Goal: Transaction & Acquisition: Purchase product/service

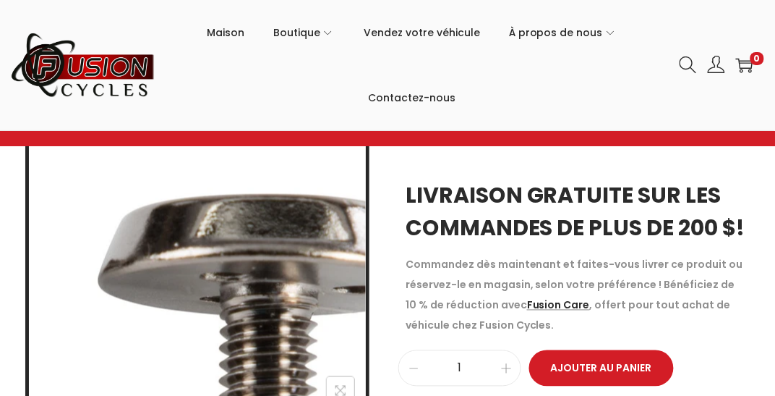
scroll to position [305, 0]
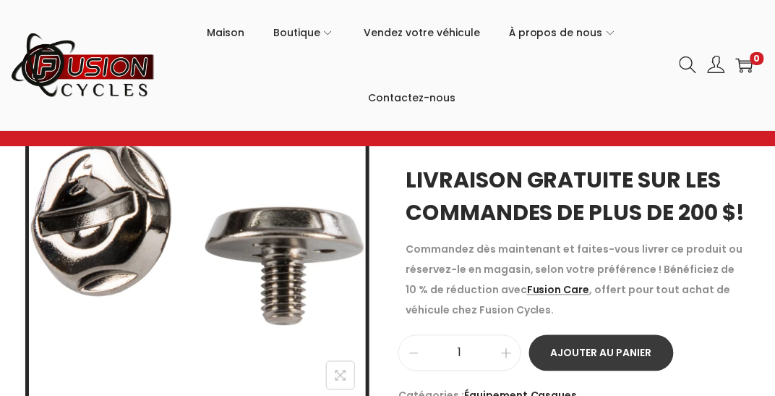
click at [616, 362] on font "Ajouter au panier" at bounding box center [601, 353] width 101 height 20
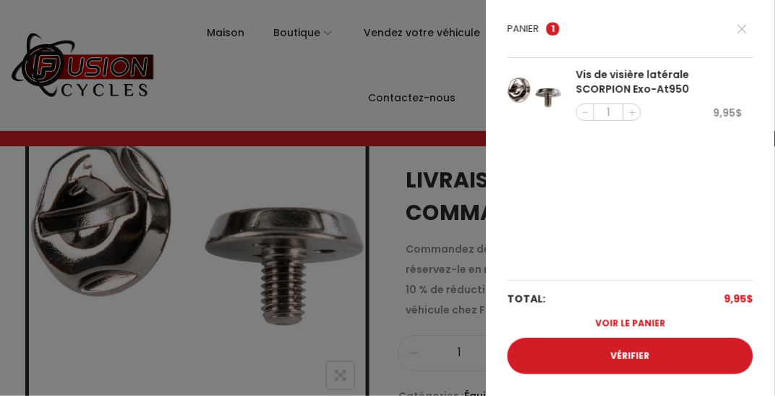
click at [637, 322] on font "Voir le panier" at bounding box center [631, 323] width 70 height 12
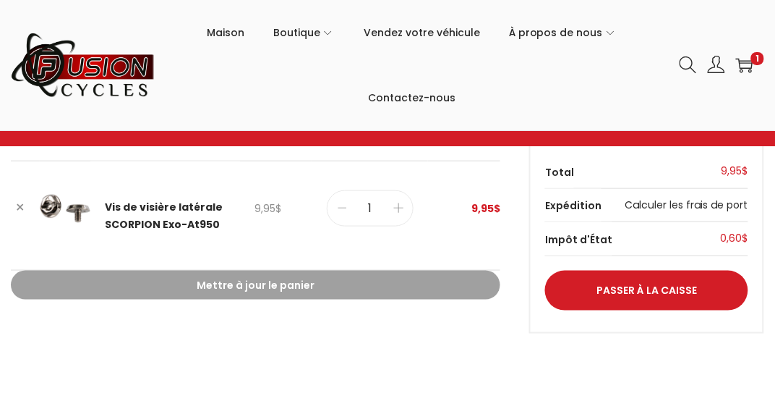
scroll to position [203, 0]
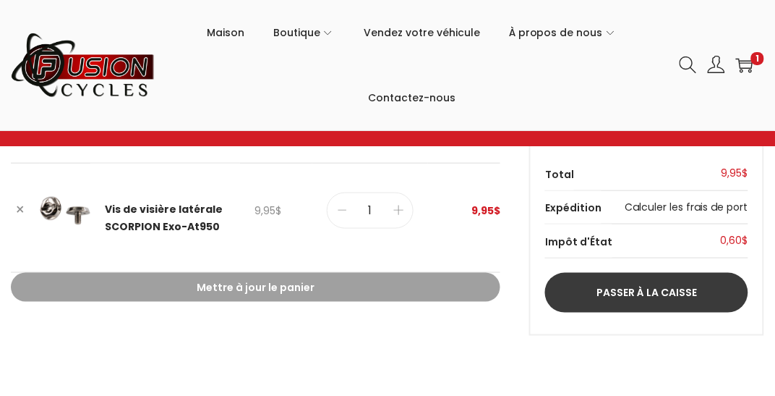
click at [676, 291] on font "Passer à la caisse" at bounding box center [647, 292] width 101 height 14
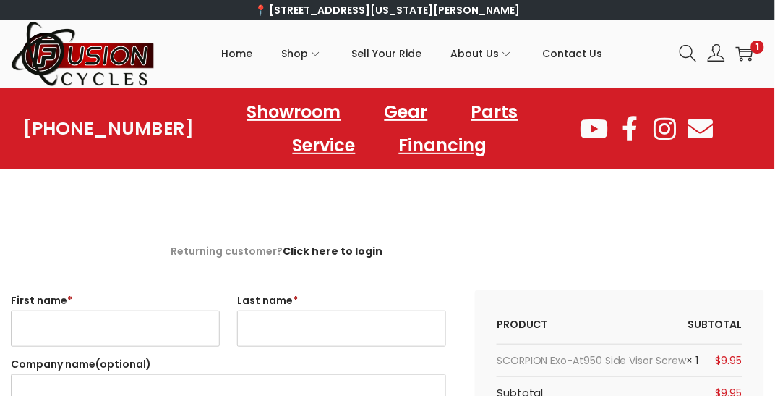
select select "VA"
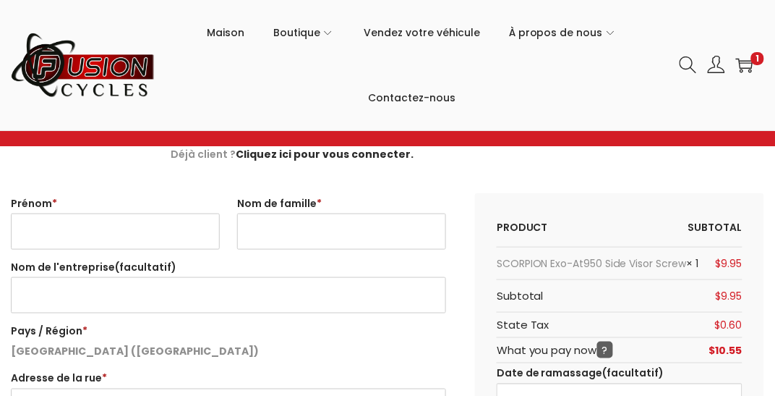
scroll to position [159, 0]
click at [66, 226] on input "Prénom *" at bounding box center [115, 232] width 209 height 36
type input "patrick"
click at [250, 221] on input "Nom de famille *" at bounding box center [341, 232] width 209 height 36
type input "hebert"
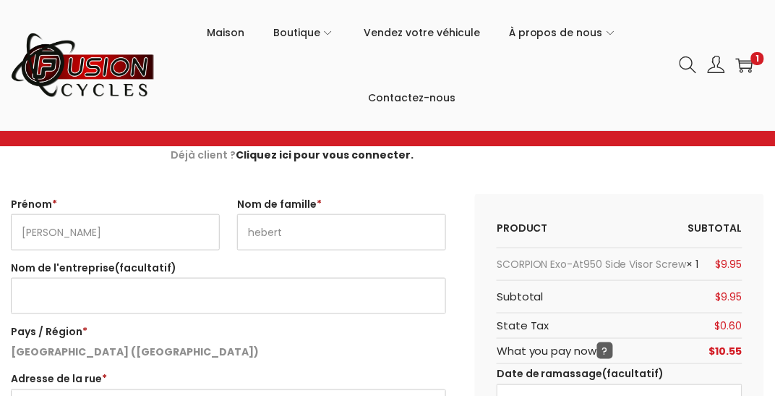
click at [20, 292] on input "Nom de l'entreprise (facultatif)" at bounding box center [228, 296] width 435 height 36
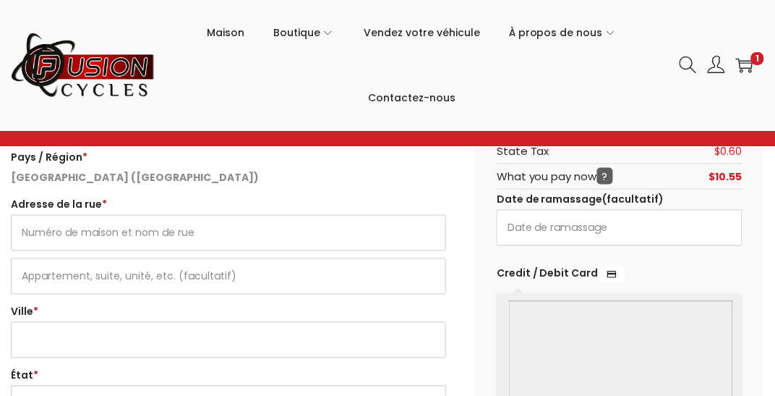
scroll to position [331, 0]
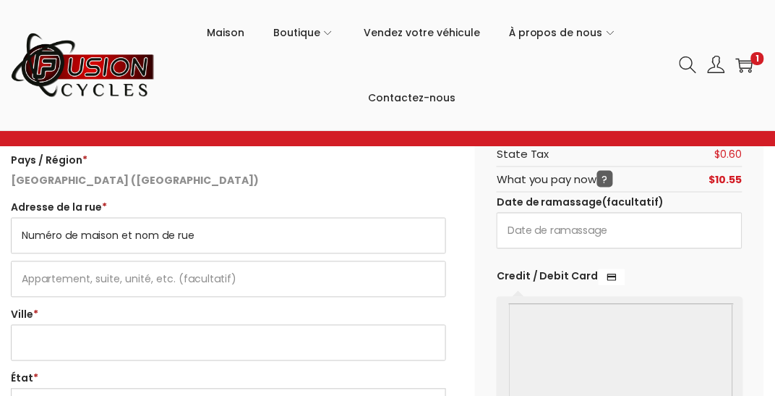
click at [31, 228] on input "Adresse de la rue *" at bounding box center [228, 236] width 435 height 36
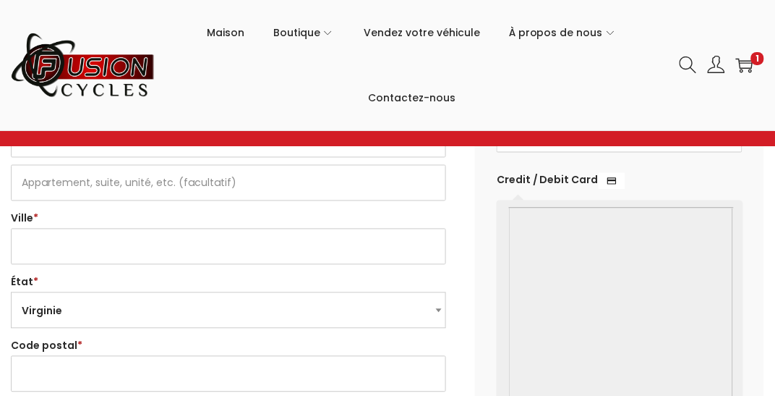
scroll to position [459, 0]
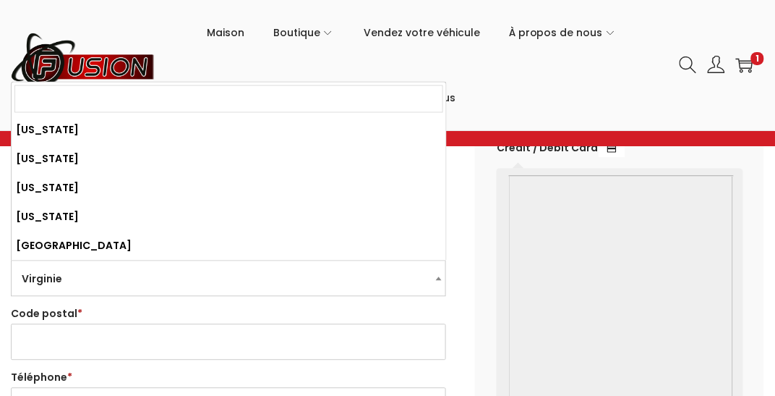
click at [74, 281] on span "Virginie" at bounding box center [229, 279] width 434 height 36
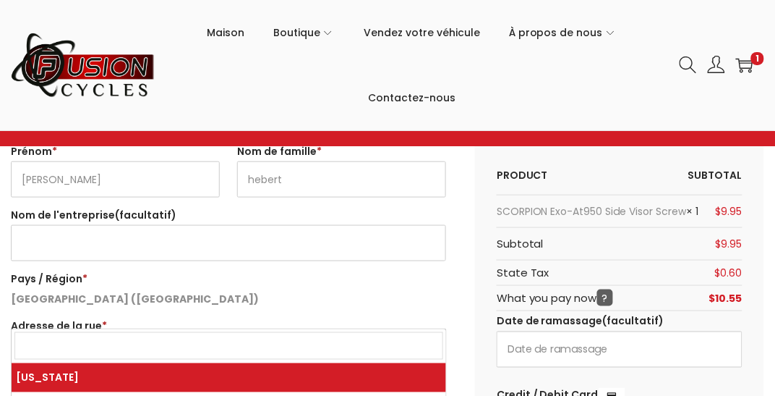
scroll to position [0, 0]
